Goal: Browse casually: Explore the website without a specific task or goal

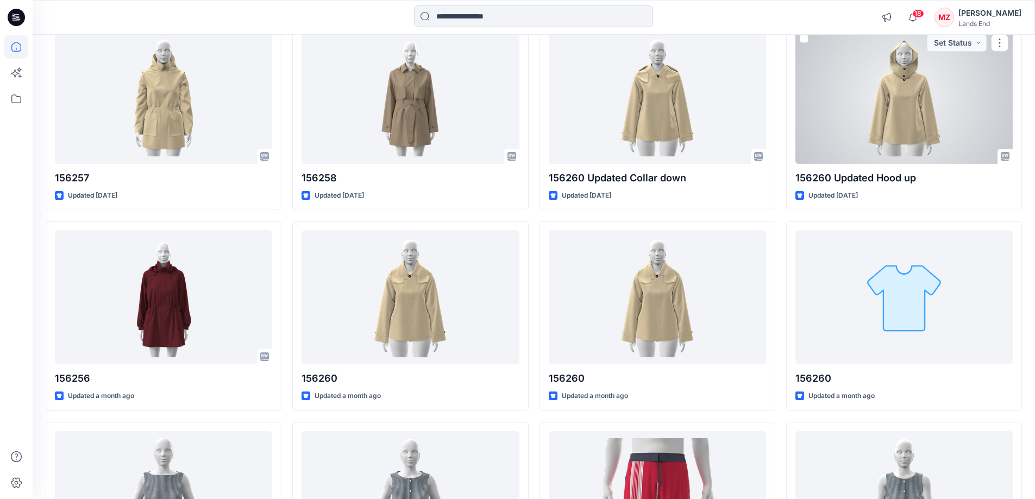
scroll to position [894, 0]
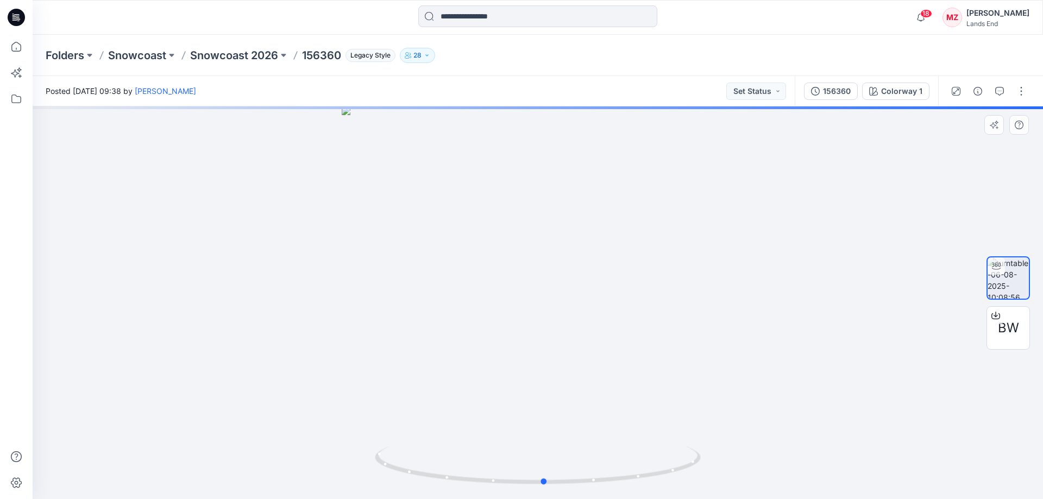
drag, startPoint x: 685, startPoint y: 425, endPoint x: 572, endPoint y: 215, distance: 238.7
click at [693, 423] on div at bounding box center [538, 302] width 1011 height 393
drag, startPoint x: 642, startPoint y: 418, endPoint x: 769, endPoint y: 353, distance: 143.4
click at [781, 354] on div at bounding box center [538, 302] width 1011 height 393
drag, startPoint x: 661, startPoint y: 415, endPoint x: 668, endPoint y: 404, distance: 13.4
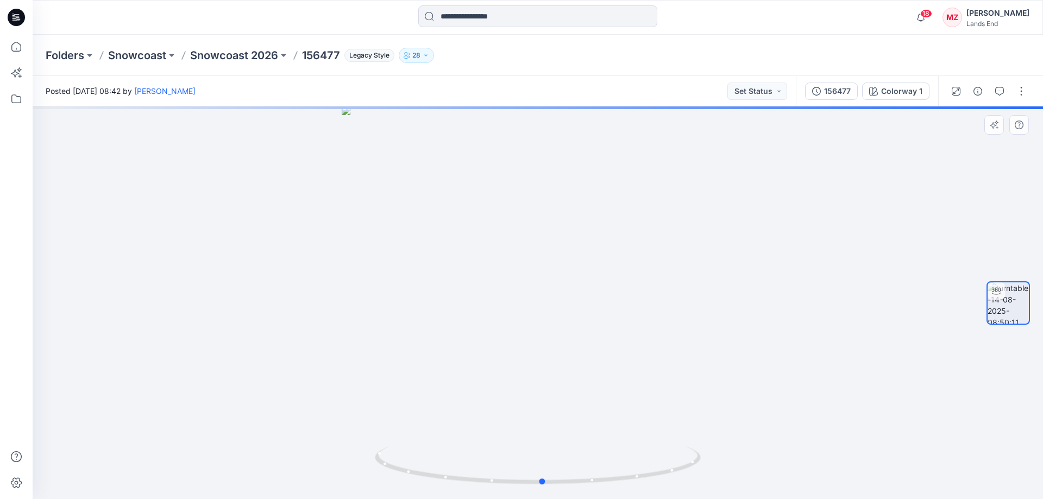
click at [668, 404] on div at bounding box center [538, 302] width 1011 height 393
drag, startPoint x: 618, startPoint y: 153, endPoint x: 599, endPoint y: 305, distance: 153.4
click at [599, 305] on img at bounding box center [538, 229] width 992 height 540
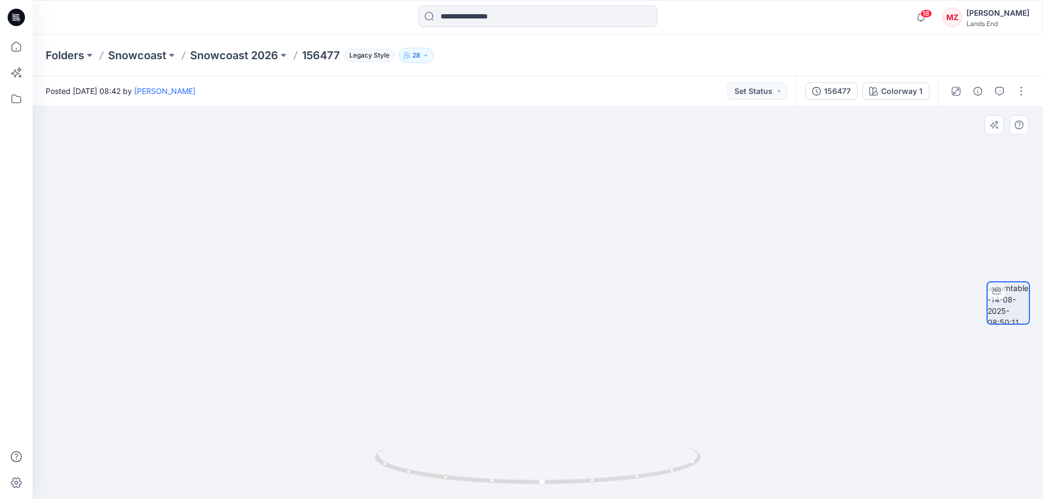
drag, startPoint x: 662, startPoint y: 358, endPoint x: 657, endPoint y: 212, distance: 145.7
click at [657, 212] on img at bounding box center [538, 139] width 992 height 719
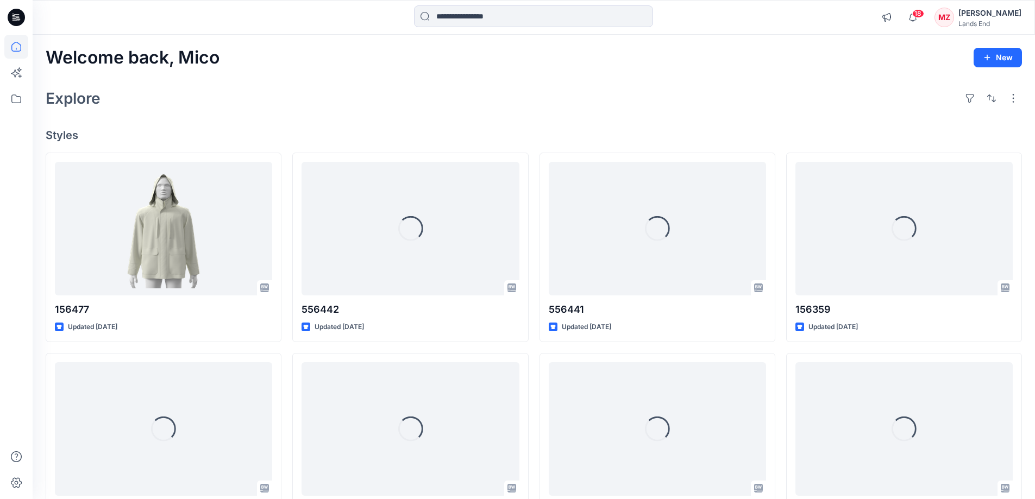
click at [451, 70] on div "Welcome back, [PERSON_NAME] New Explore Styles 156477 Updated [DATE] Loading...…" at bounding box center [534, 415] width 1002 height 761
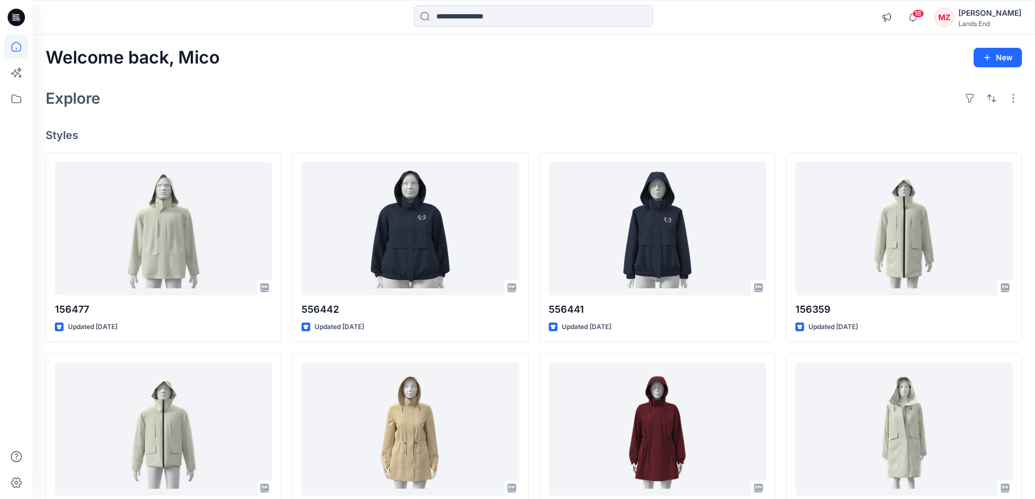
click at [356, 96] on div "Explore" at bounding box center [534, 98] width 976 height 26
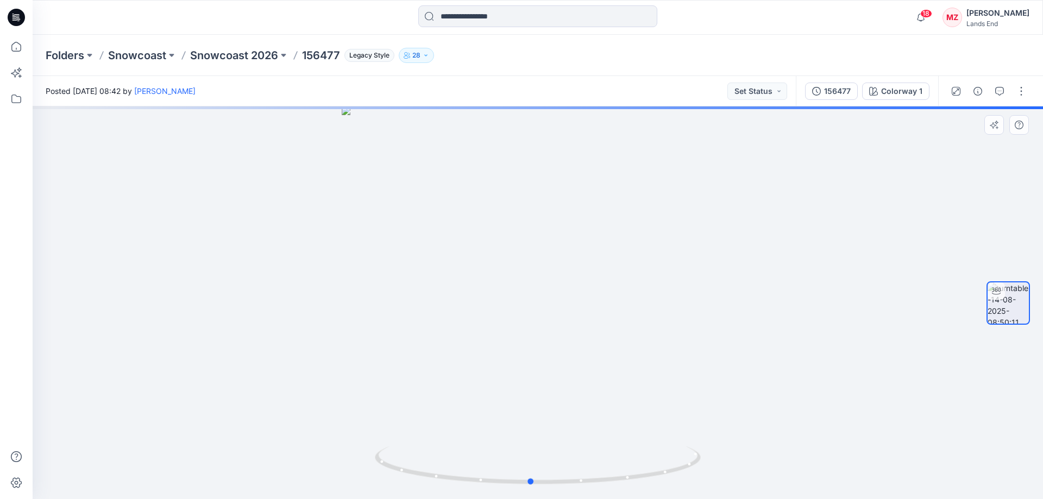
drag, startPoint x: 641, startPoint y: 427, endPoint x: 634, endPoint y: 391, distance: 37.0
click at [634, 391] on div at bounding box center [538, 302] width 1011 height 393
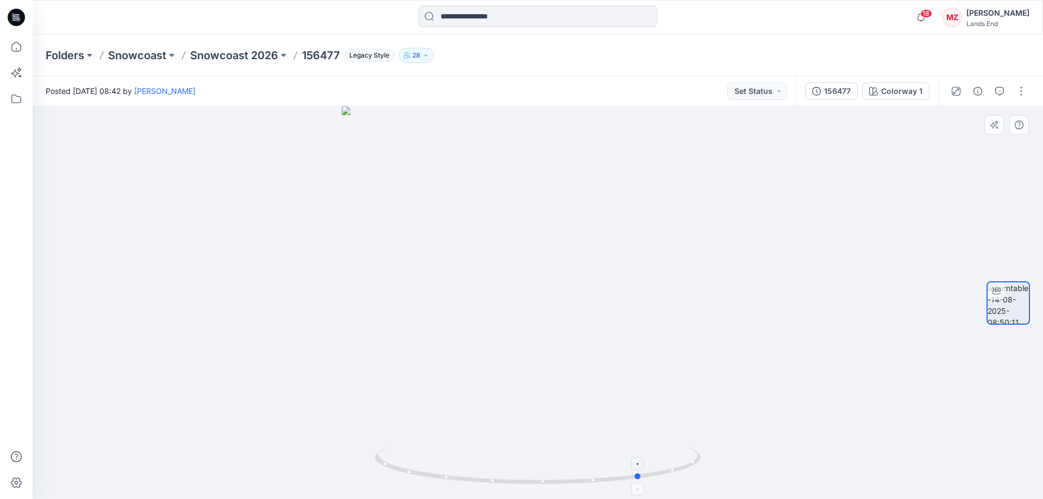
drag, startPoint x: 673, startPoint y: 446, endPoint x: 458, endPoint y: 447, distance: 215.2
click at [458, 447] on div at bounding box center [538, 302] width 1011 height 393
drag, startPoint x: 609, startPoint y: 158, endPoint x: 549, endPoint y: 345, distance: 196.4
click at [549, 345] on img at bounding box center [514, 230] width 1060 height 540
drag, startPoint x: 616, startPoint y: 455, endPoint x: 536, endPoint y: 457, distance: 80.4
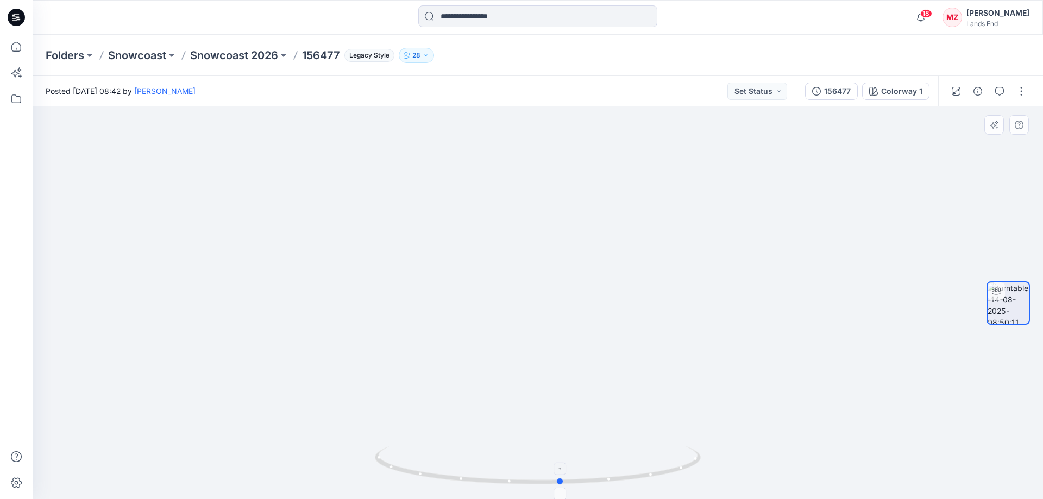
click at [536, 457] on icon at bounding box center [539, 467] width 329 height 41
drag, startPoint x: 585, startPoint y: 454, endPoint x: 582, endPoint y: 417, distance: 37.0
click at [582, 417] on div at bounding box center [538, 302] width 1011 height 393
drag, startPoint x: 617, startPoint y: 367, endPoint x: 320, endPoint y: 345, distance: 298.0
click at [320, 345] on div at bounding box center [538, 302] width 1011 height 393
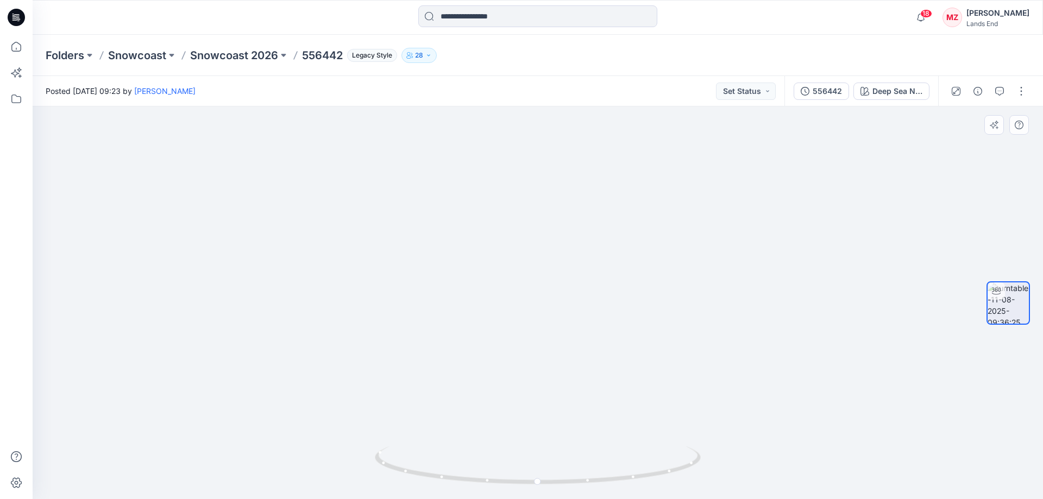
drag, startPoint x: 634, startPoint y: 324, endPoint x: 634, endPoint y: 398, distance: 74.4
click at [634, 398] on img at bounding box center [538, 233] width 992 height 532
drag, startPoint x: 657, startPoint y: 245, endPoint x: 658, endPoint y: 376, distance: 130.9
click at [658, 376] on img at bounding box center [538, 301] width 992 height 397
drag, startPoint x: 659, startPoint y: 442, endPoint x: 381, endPoint y: 425, distance: 278.7
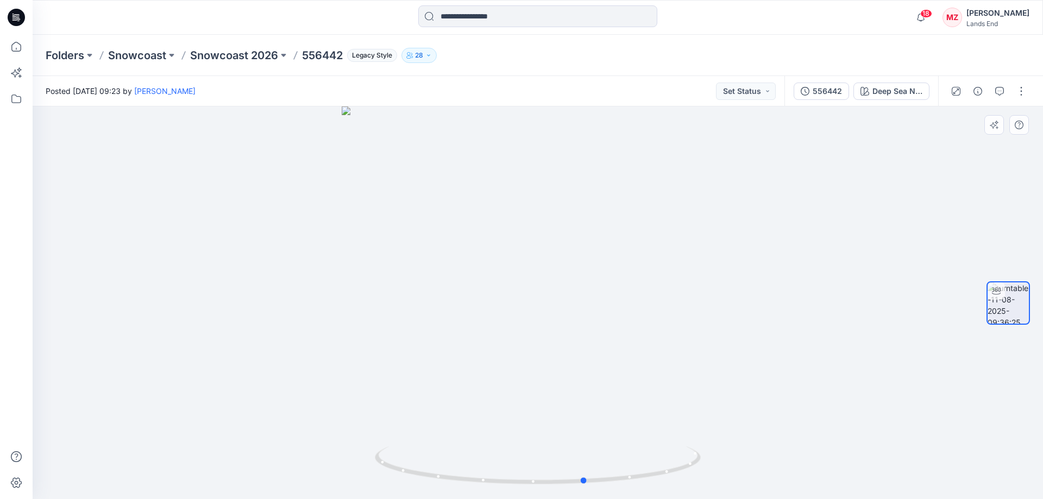
click at [381, 425] on div at bounding box center [538, 302] width 1011 height 393
